Goal: Use online tool/utility: Utilize a website feature to perform a specific function

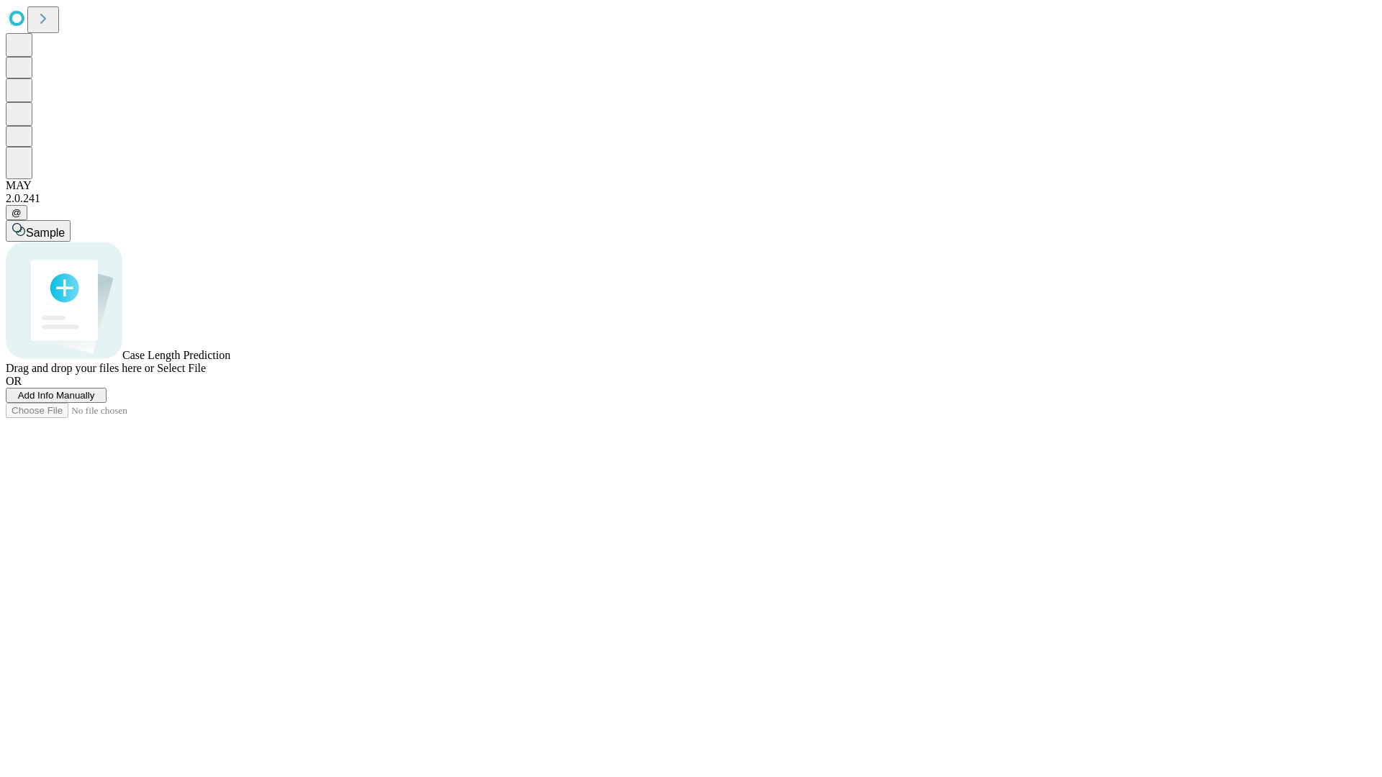
click at [95, 401] on span "Add Info Manually" at bounding box center [56, 395] width 77 height 11
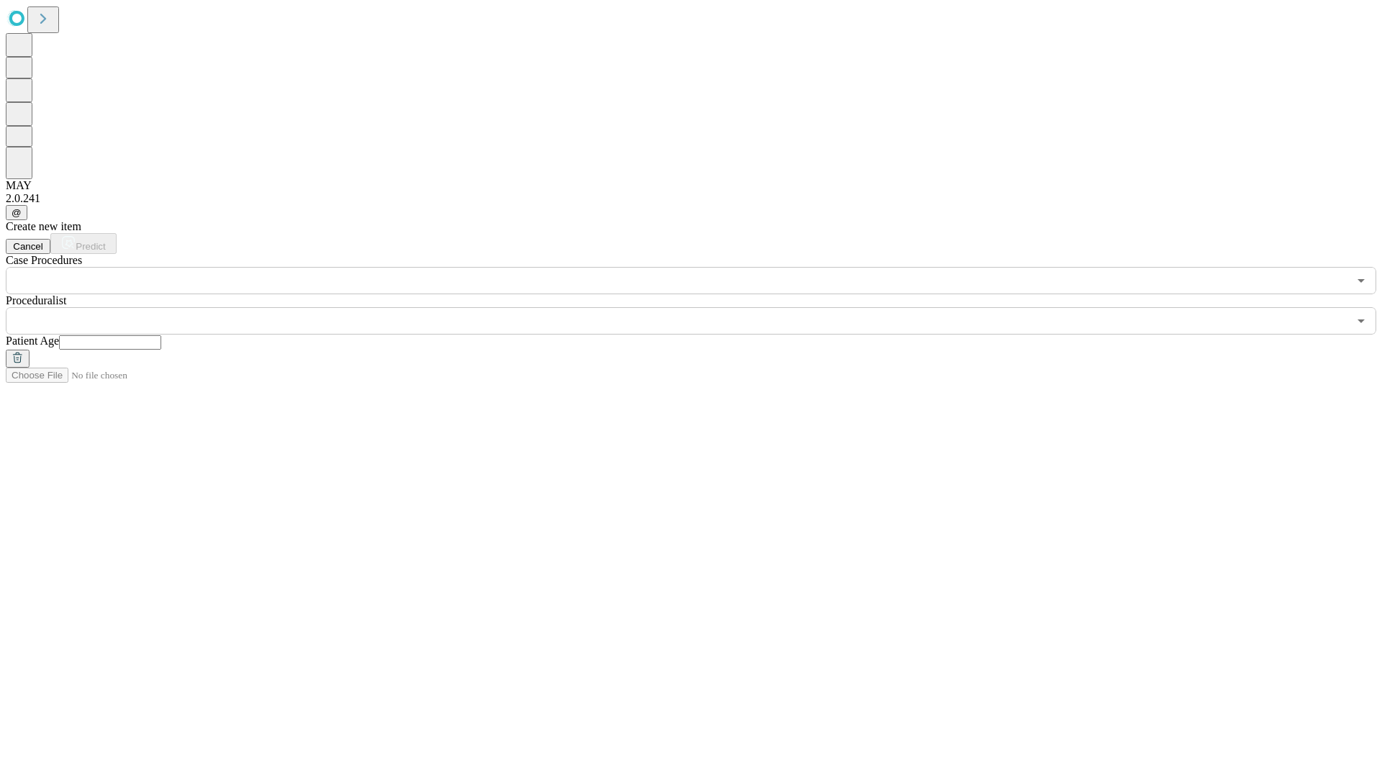
click at [161, 335] on input "text" at bounding box center [110, 342] width 102 height 14
type input "**"
click at [701, 307] on input "text" at bounding box center [677, 320] width 1342 height 27
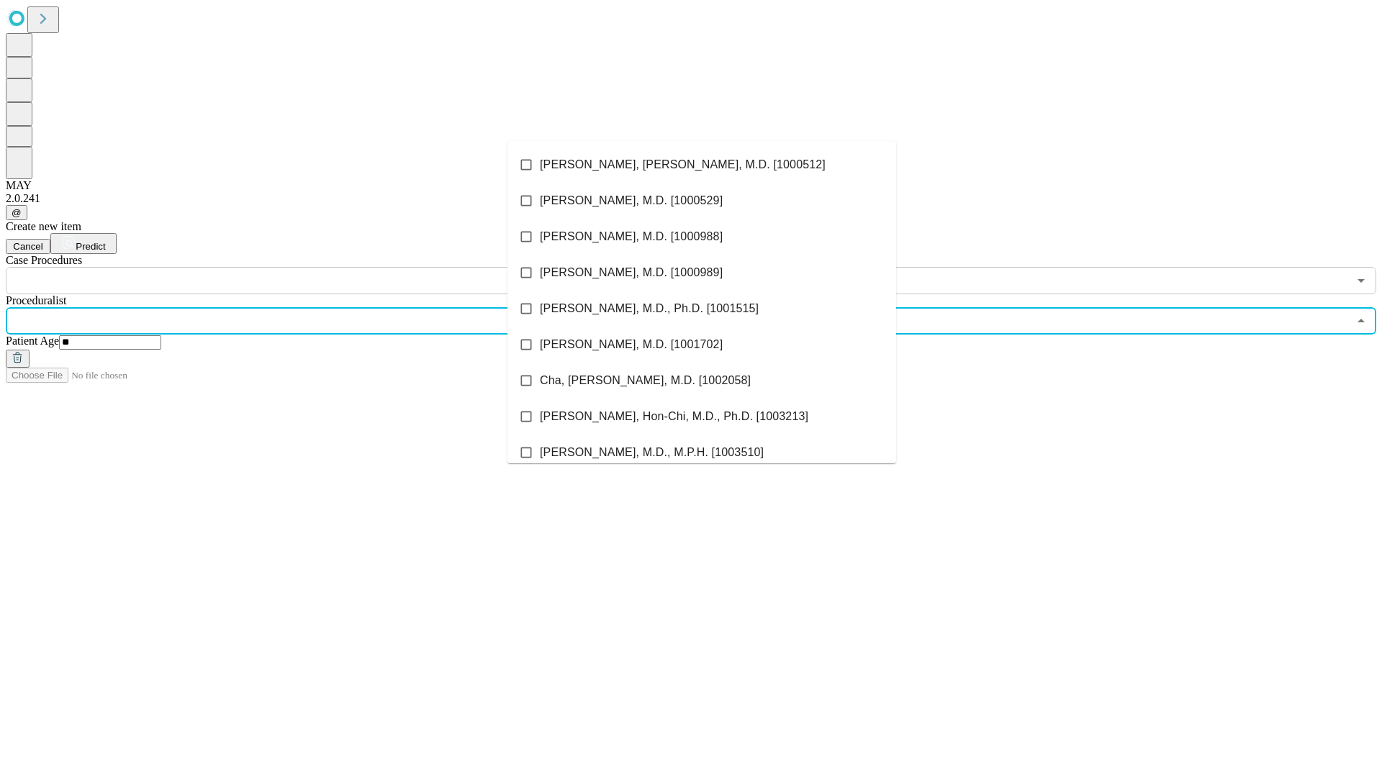
click at [702, 165] on li "[PERSON_NAME], [PERSON_NAME], M.D. [1000512]" at bounding box center [701, 165] width 389 height 36
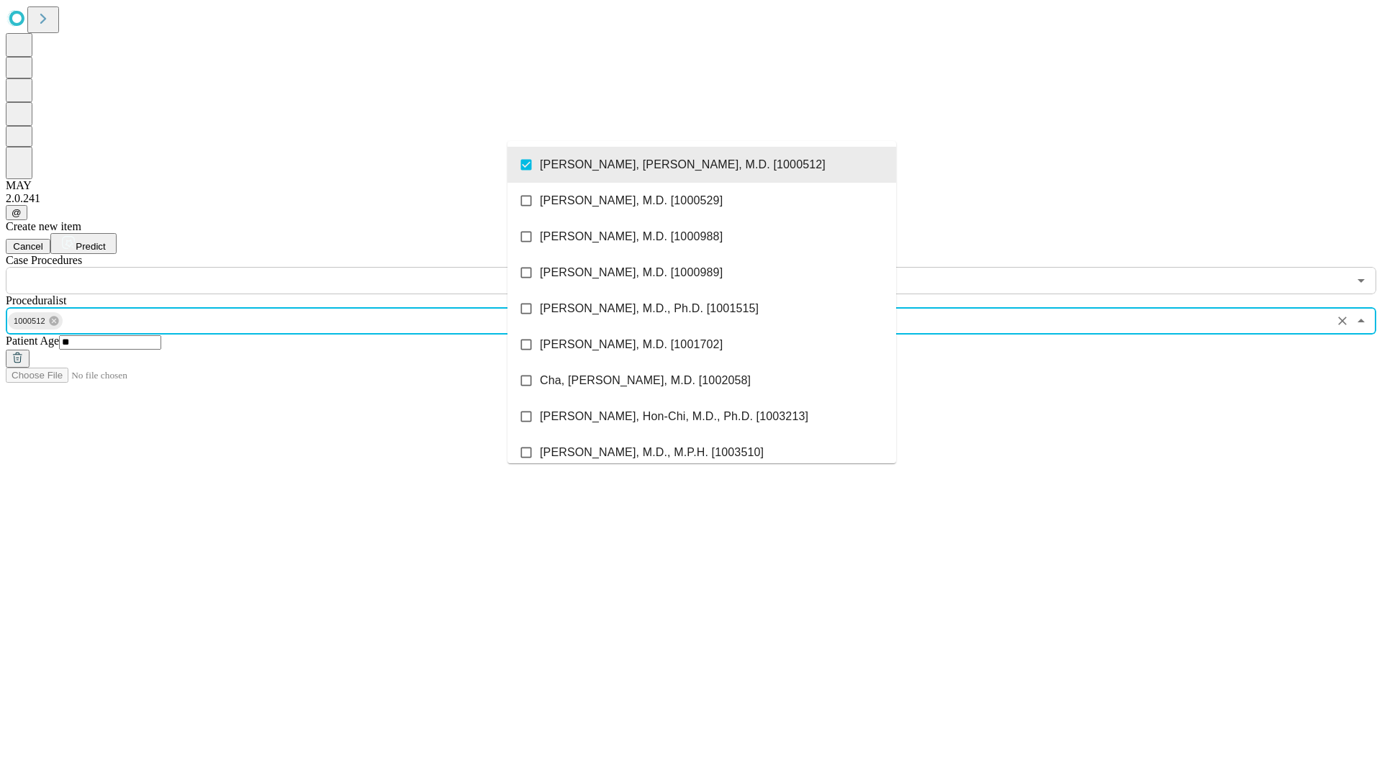
click at [302, 267] on input "text" at bounding box center [677, 280] width 1342 height 27
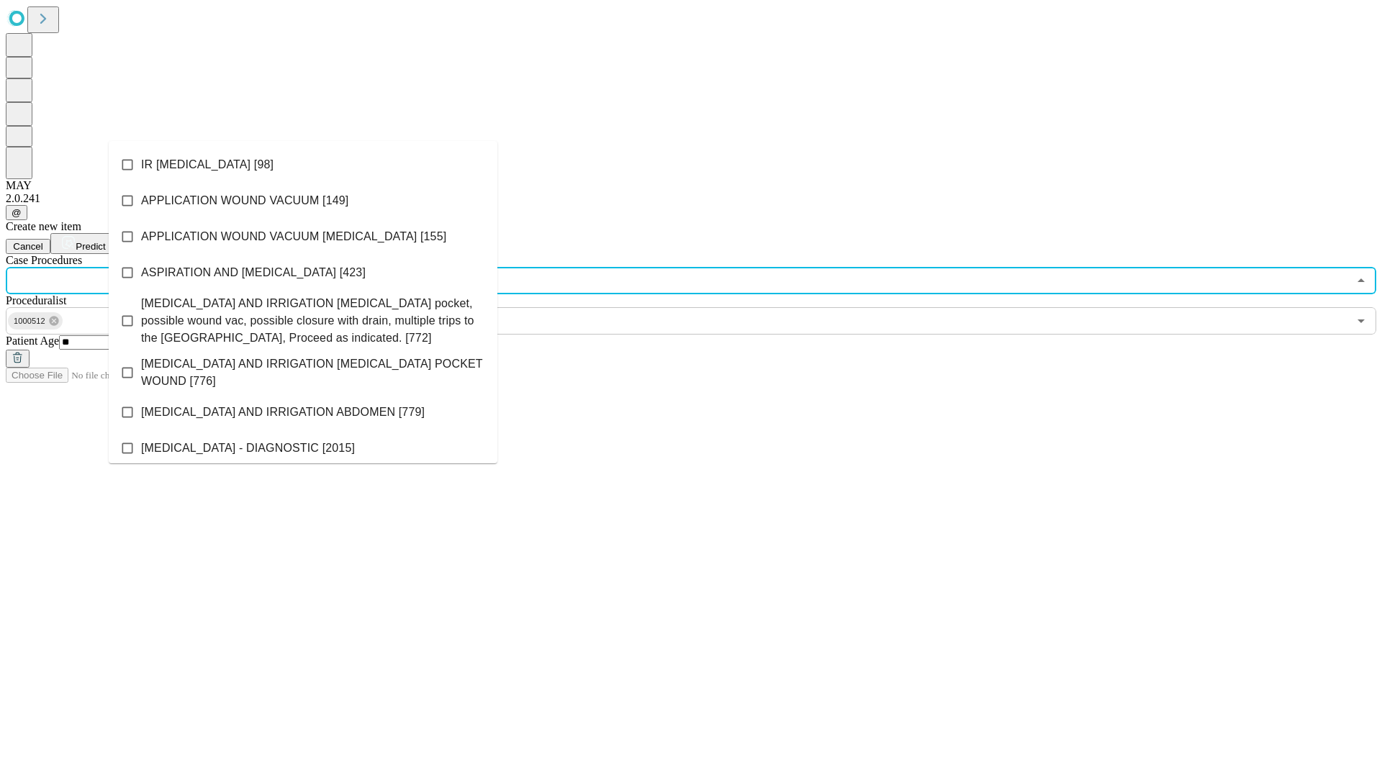
click at [303, 165] on li "IR [MEDICAL_DATA] [98]" at bounding box center [303, 165] width 389 height 36
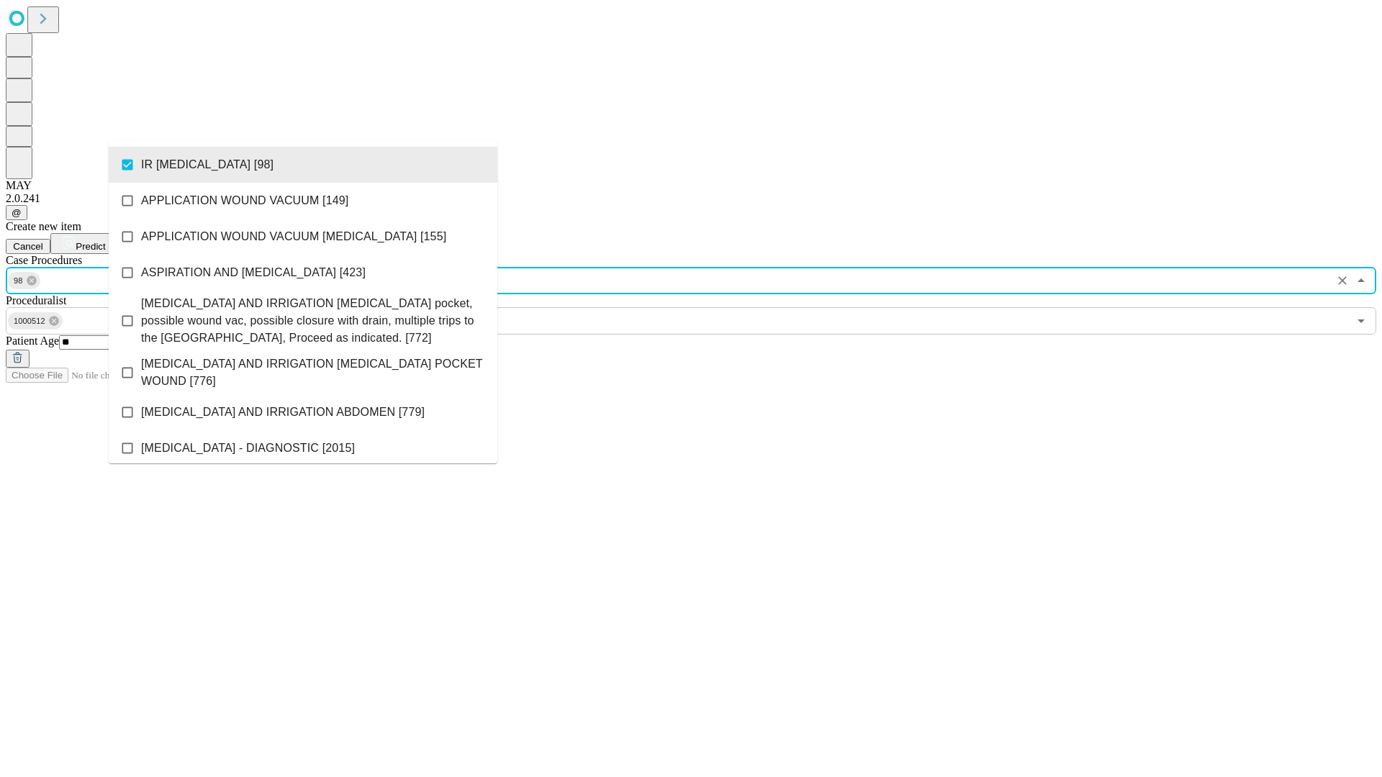
click at [105, 241] on span "Predict" at bounding box center [91, 246] width 30 height 11
